Goal: Task Accomplishment & Management: Use online tool/utility

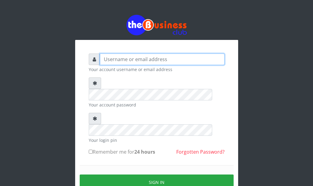
type input "Ahmed2222"
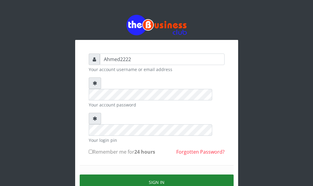
click at [191, 174] on button "Sign in" at bounding box center [157, 181] width 154 height 15
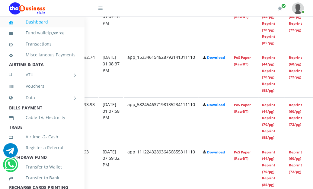
scroll to position [473, 103]
click at [275, 110] on link "Reprint (44/pg)" at bounding box center [267, 108] width 13 height 11
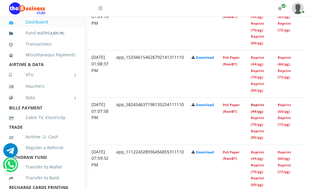
scroll to position [473, 121]
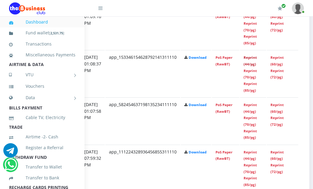
click at [257, 58] on link "Reprint (44/pg)" at bounding box center [249, 60] width 13 height 11
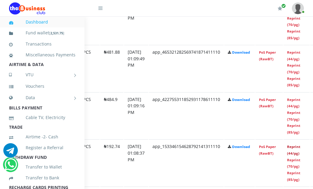
scroll to position [384, 83]
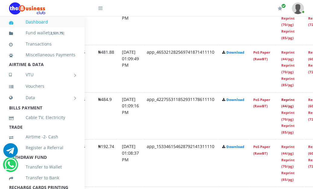
click at [294, 106] on link "Reprint (44/pg)" at bounding box center [287, 102] width 13 height 11
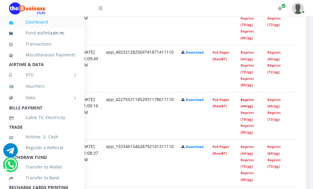
scroll to position [384, 124]
click at [253, 106] on link "Reprint (44/pg)" at bounding box center [246, 102] width 13 height 11
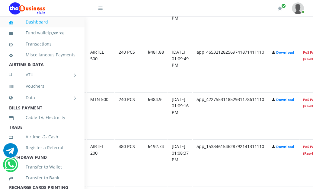
scroll to position [384, 136]
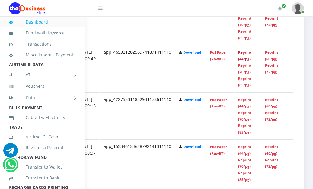
click at [239, 54] on link "Reprint (44/pg)" at bounding box center [244, 55] width 13 height 11
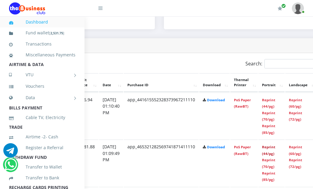
scroll to position [289, 136]
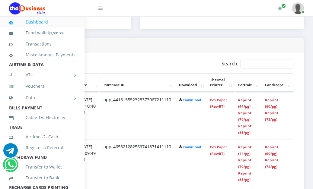
click at [244, 102] on link "Reprint (44/pg)" at bounding box center [244, 103] width 13 height 11
